Goal: Information Seeking & Learning: Learn about a topic

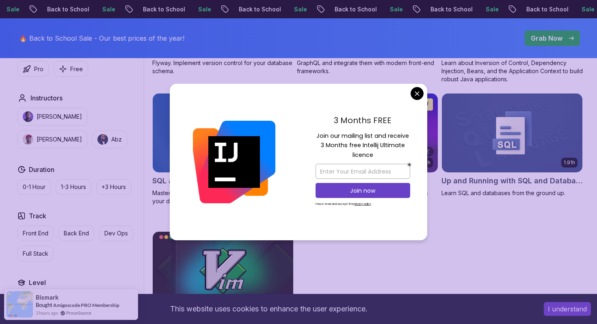
scroll to position [2162, 0]
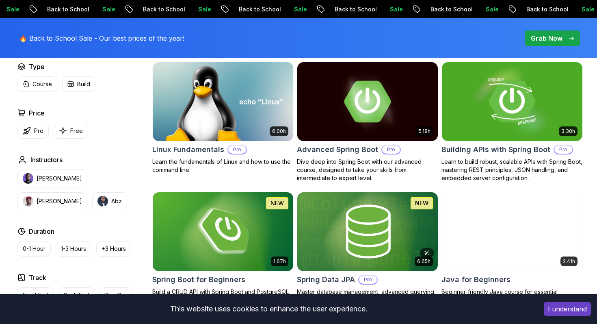
scroll to position [260, 0]
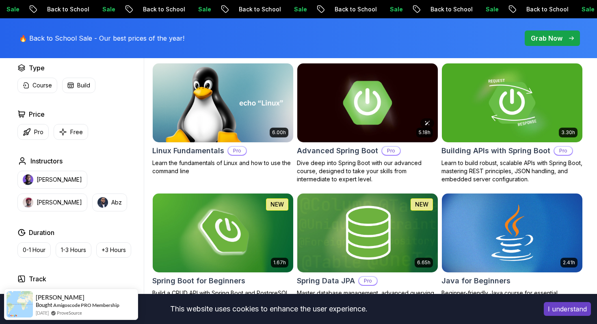
click at [387, 103] on img at bounding box center [367, 102] width 147 height 82
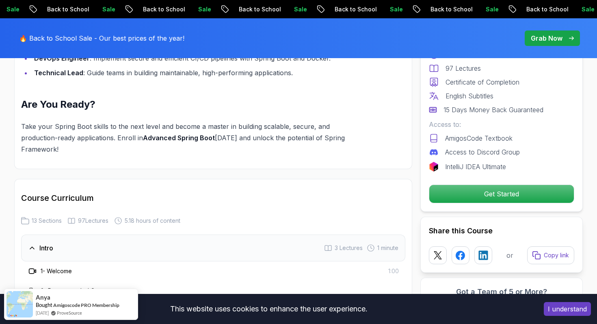
scroll to position [990, 0]
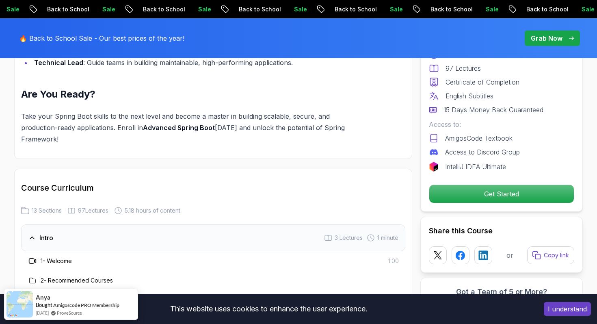
click at [170, 256] on div "1 - Welcome 1:00" at bounding box center [213, 261] width 371 height 10
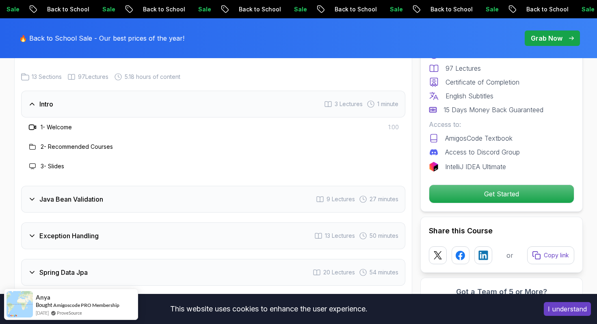
scroll to position [1119, 0]
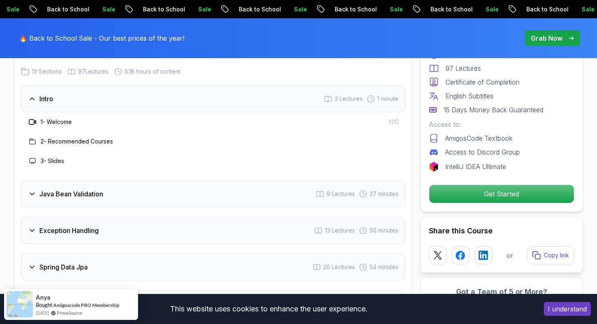
click at [59, 118] on h3 "1 - Welcome" at bounding box center [56, 122] width 31 height 8
click at [32, 118] on icon at bounding box center [32, 122] width 8 height 8
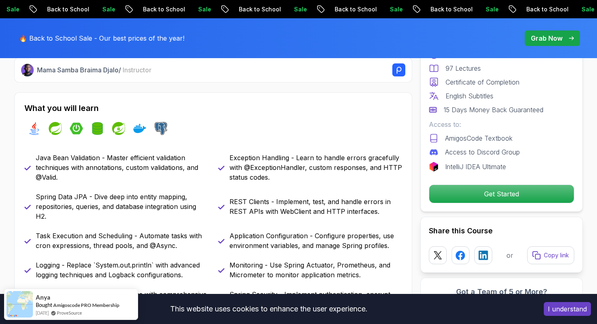
scroll to position [0, 0]
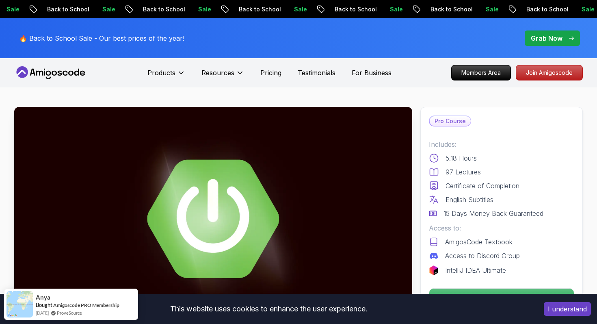
click at [72, 74] on icon at bounding box center [70, 73] width 5 height 5
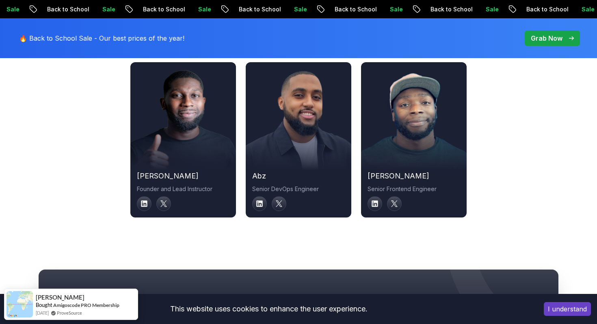
scroll to position [2821, 0]
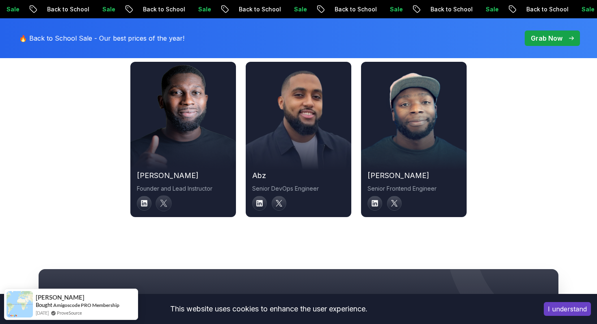
click at [159, 195] on link at bounding box center [164, 203] width 16 height 16
